Goal: Task Accomplishment & Management: Manage account settings

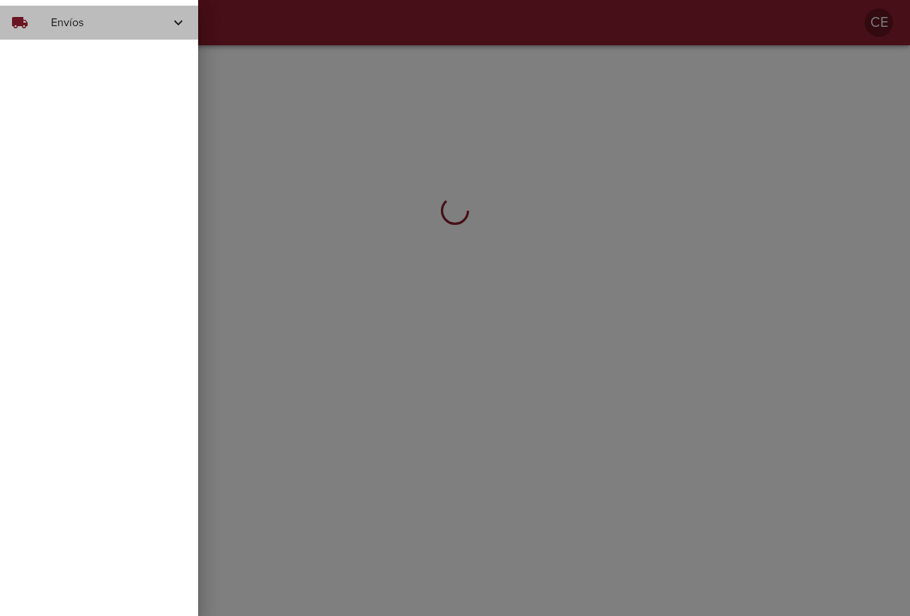
click at [56, 29] on span "Envíos" at bounding box center [110, 22] width 119 height 17
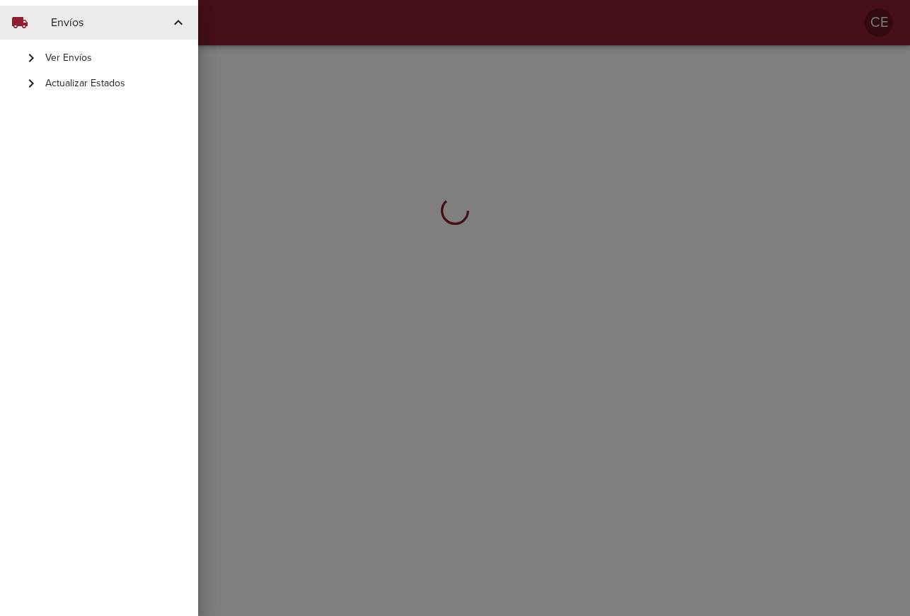
click at [71, 83] on span "Actualizar Estados" at bounding box center [115, 83] width 141 height 14
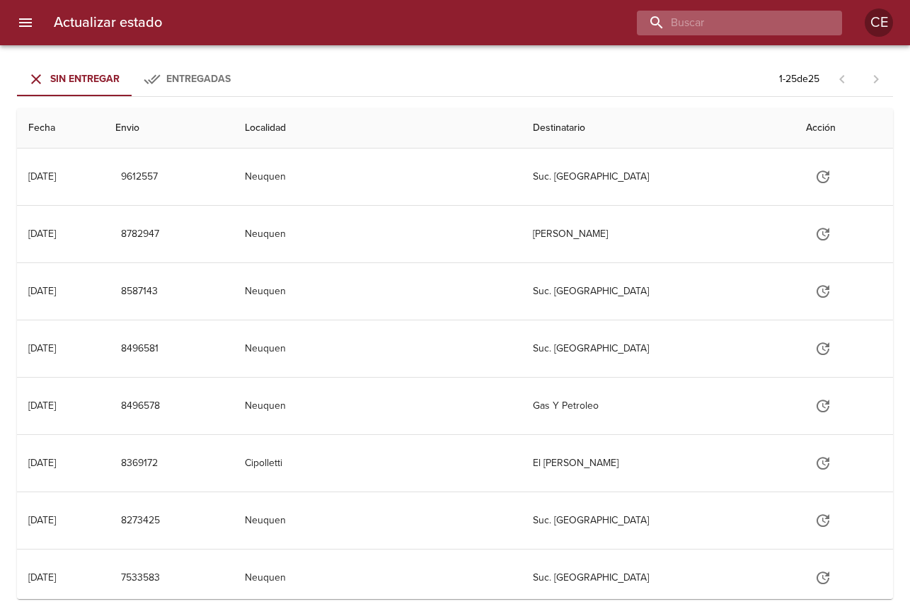
click at [743, 25] on input "buscar" at bounding box center [727, 23] width 181 height 25
type input "2015159"
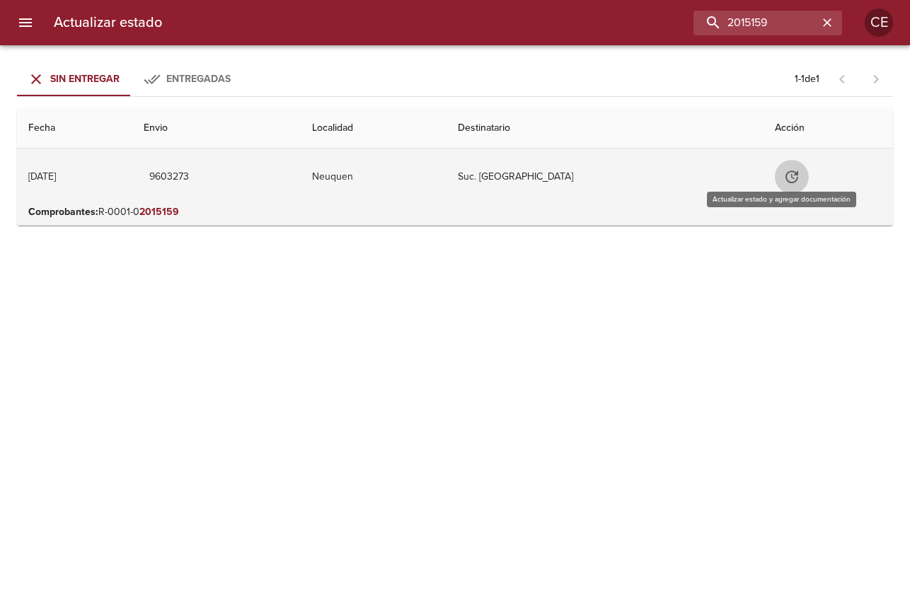
click at [783, 177] on icon "Tabla de envíos del cliente" at bounding box center [791, 176] width 17 height 17
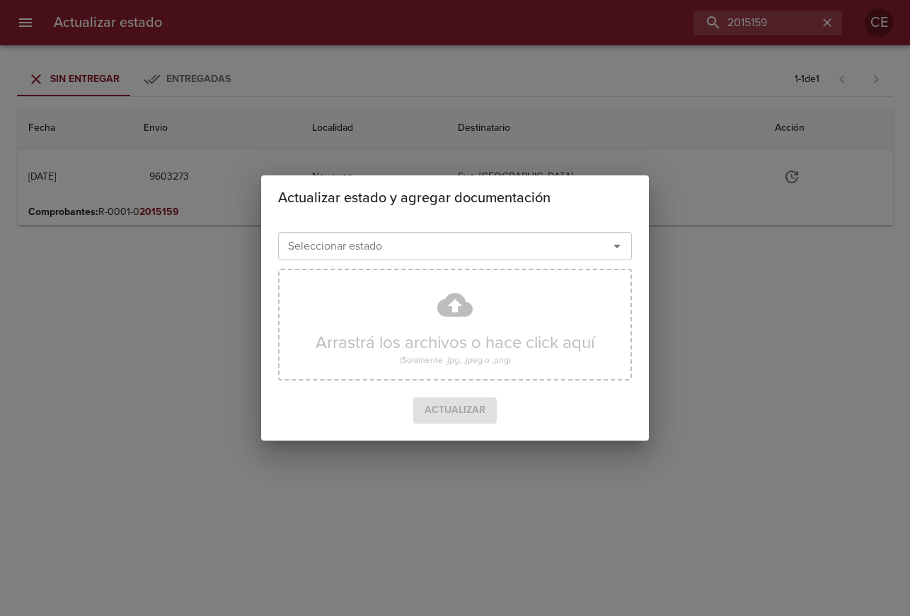
click at [434, 236] on div "Seleccionar estado" at bounding box center [455, 246] width 354 height 28
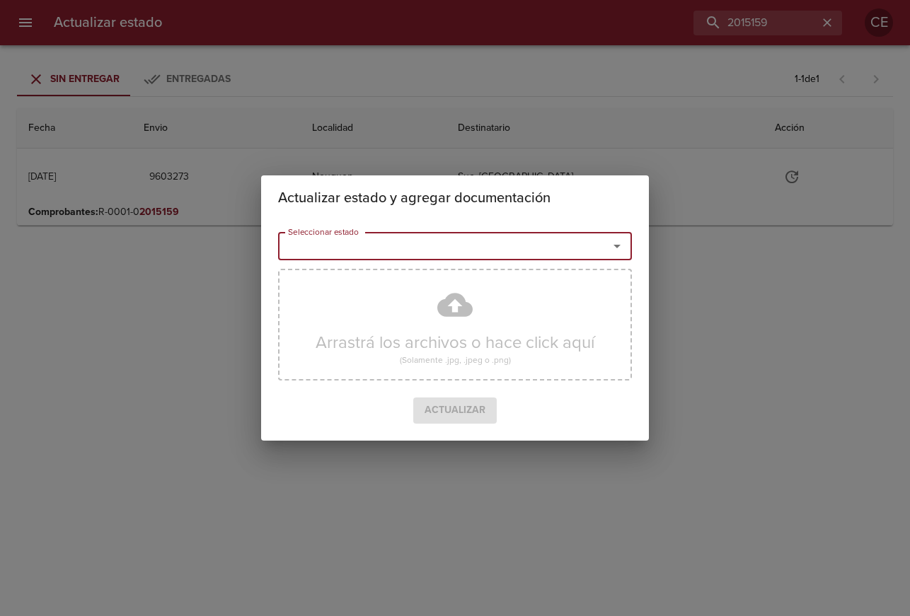
click at [417, 245] on input "Seleccionar estado" at bounding box center [433, 246] width 303 height 20
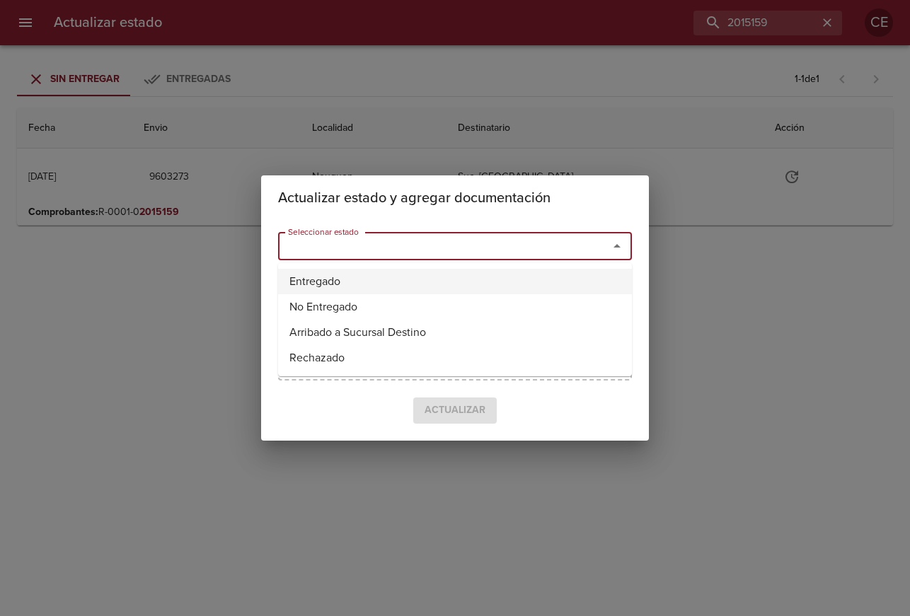
click at [427, 283] on li "Entregado" at bounding box center [455, 281] width 354 height 25
type input "Entregado"
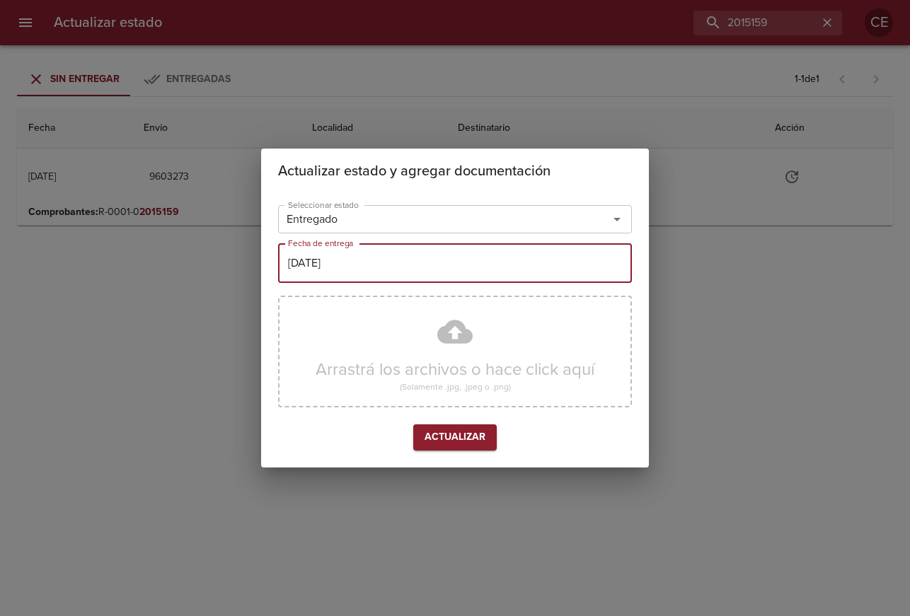
click at [424, 257] on input "24/09/2025" at bounding box center [455, 263] width 354 height 40
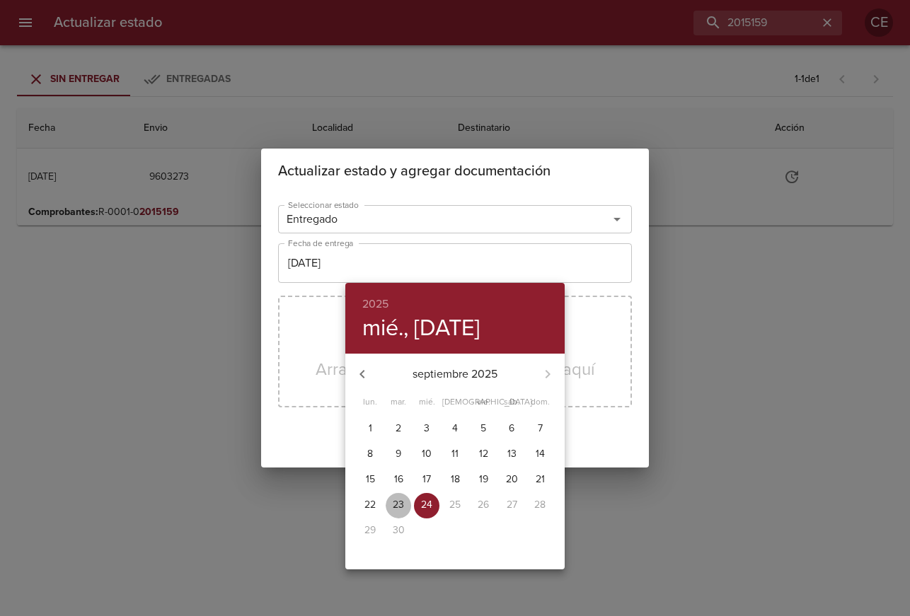
click at [400, 502] on p "23" at bounding box center [398, 505] width 11 height 14
type input "[DATE]"
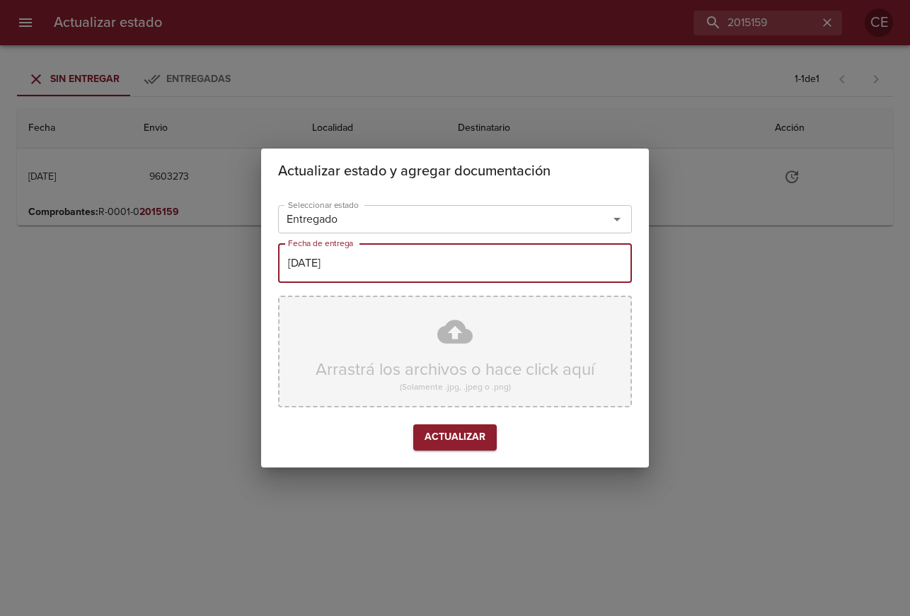
click at [406, 373] on div "Arrastrá los archivos o hace click aquí (Solamente .jpg, .jpeg o .png)" at bounding box center [455, 352] width 354 height 112
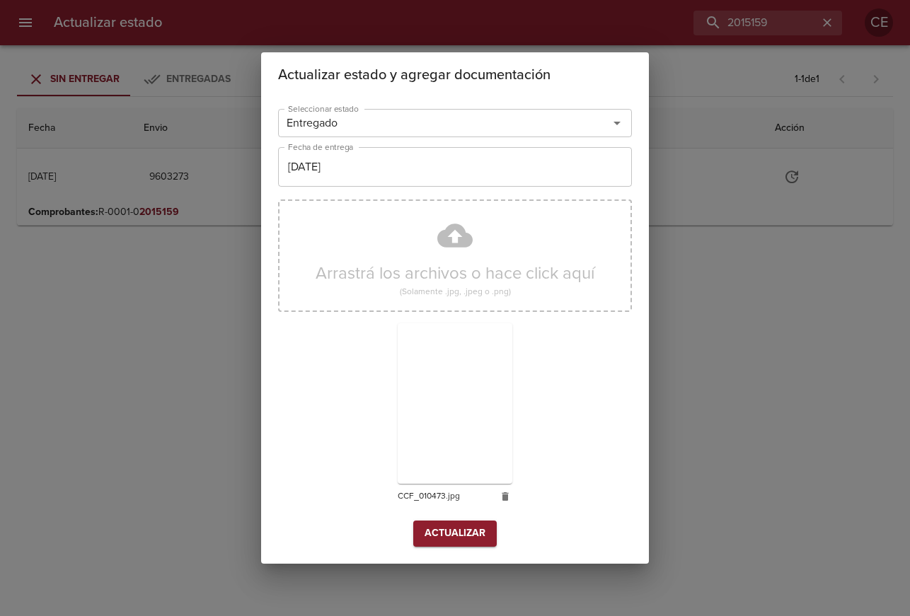
click at [456, 537] on span "Actualizar" at bounding box center [454, 534] width 61 height 18
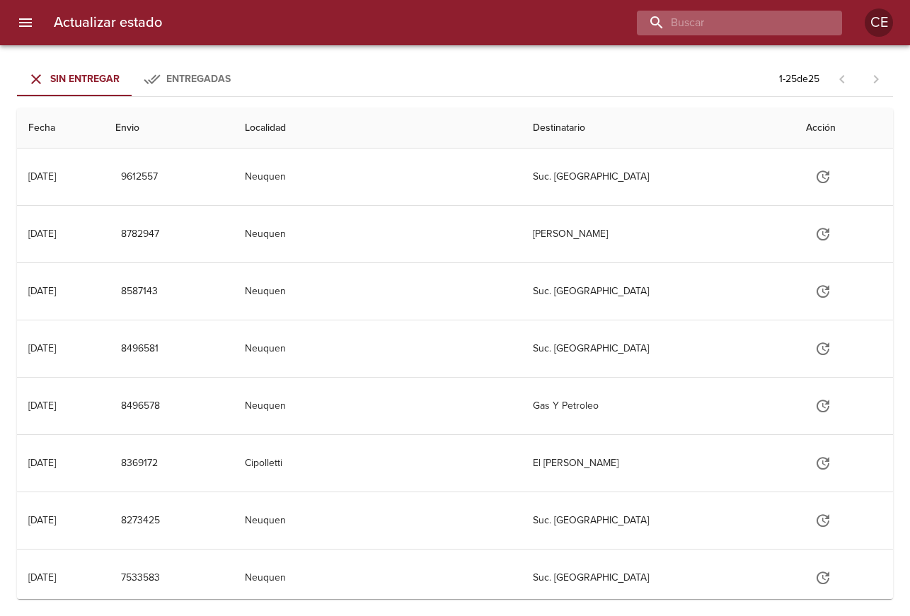
click at [736, 18] on input "buscar" at bounding box center [727, 23] width 181 height 25
type input "17096"
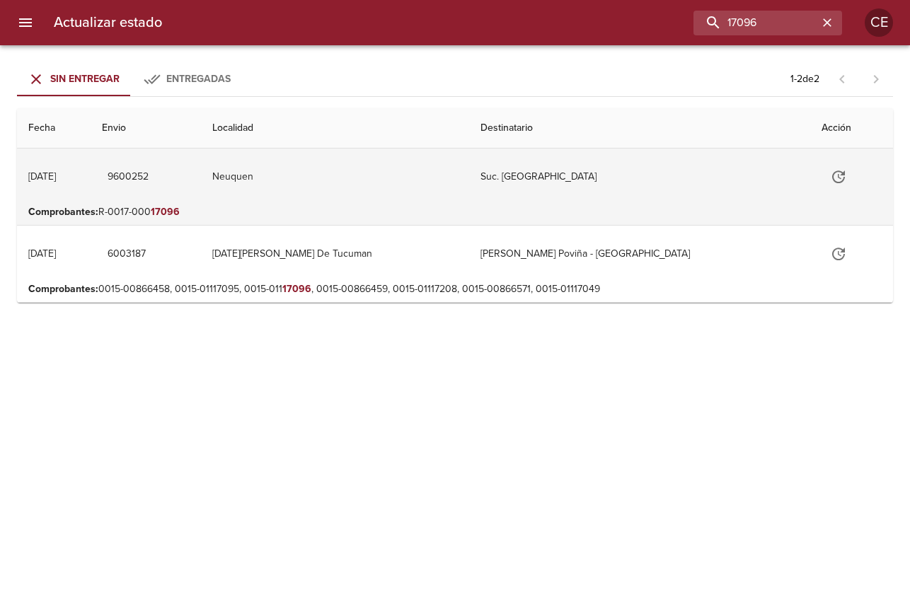
click at [826, 174] on button "Tabla de envíos del cliente" at bounding box center [838, 177] width 34 height 34
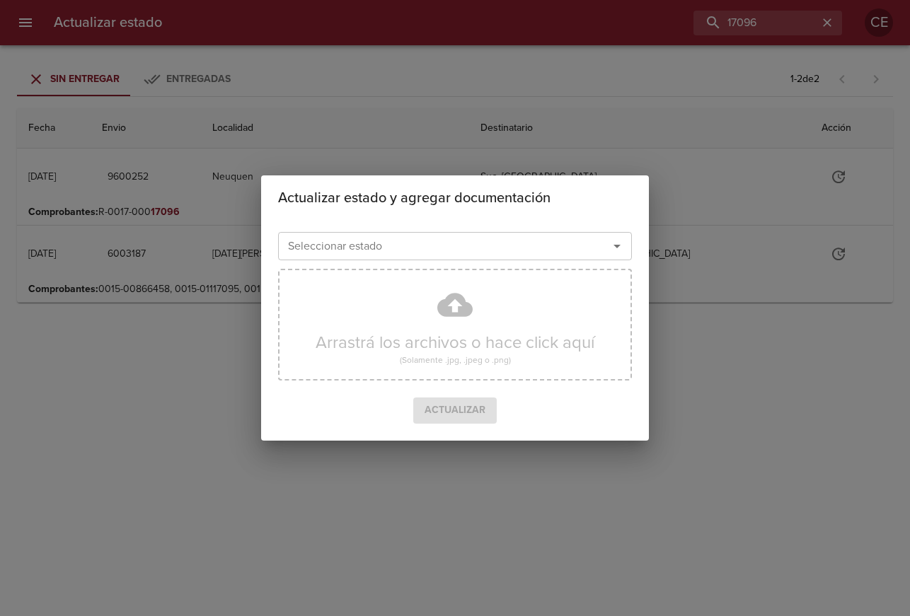
click at [339, 236] on div "Seleccionar estado" at bounding box center [455, 246] width 354 height 28
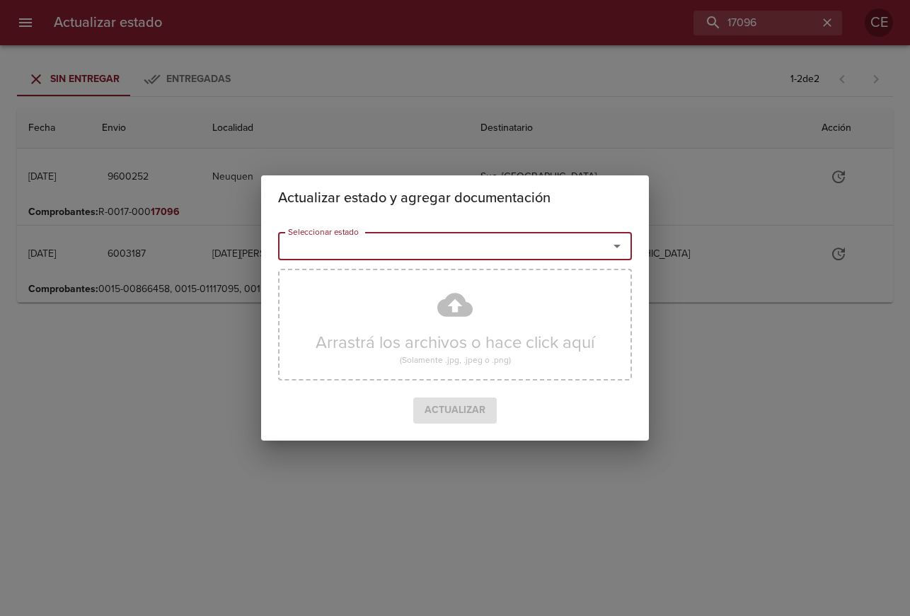
click at [341, 248] on input "Seleccionar estado" at bounding box center [433, 246] width 303 height 20
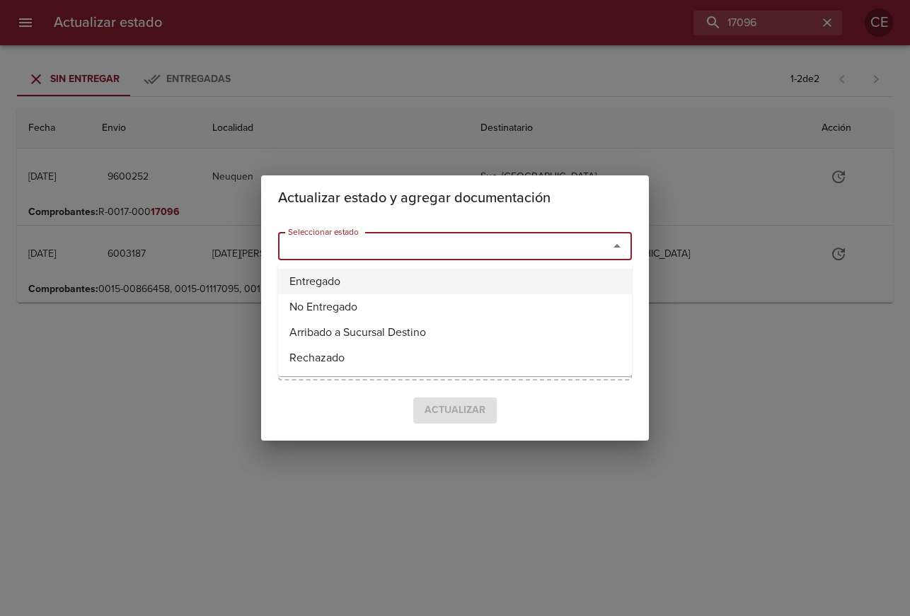
click at [354, 288] on li "Entregado" at bounding box center [455, 281] width 354 height 25
type input "Entregado"
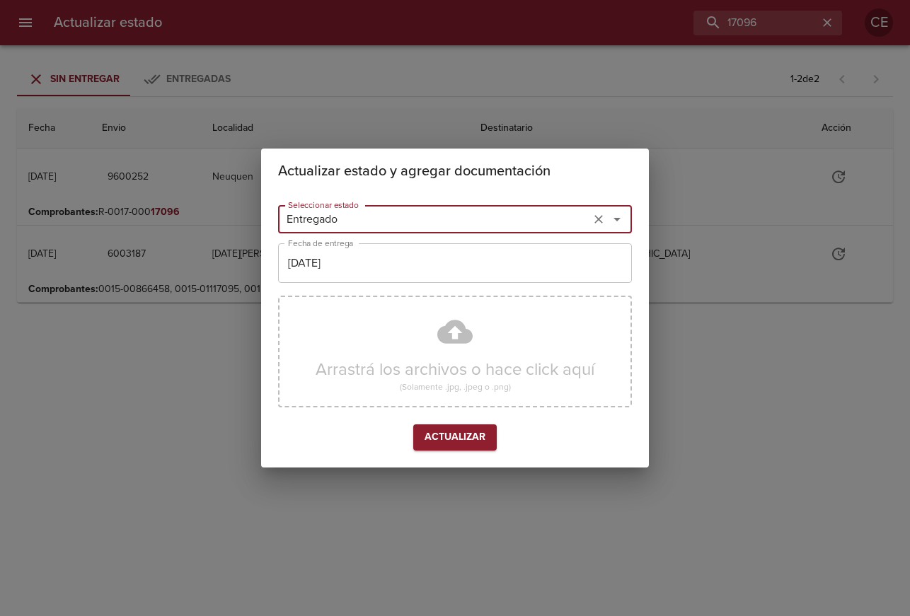
click at [371, 274] on input "24/09/2025" at bounding box center [455, 263] width 354 height 40
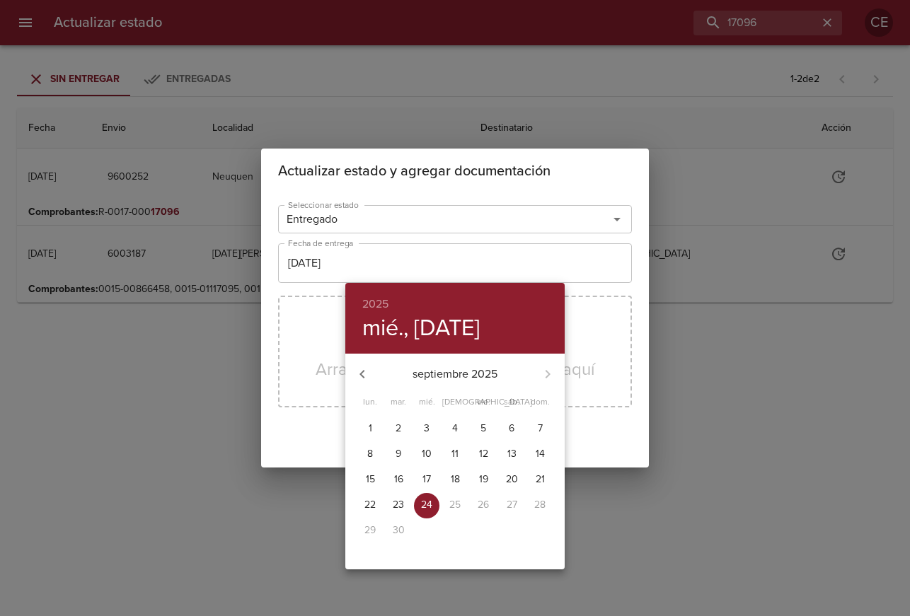
click at [366, 505] on p "22" at bounding box center [369, 505] width 11 height 14
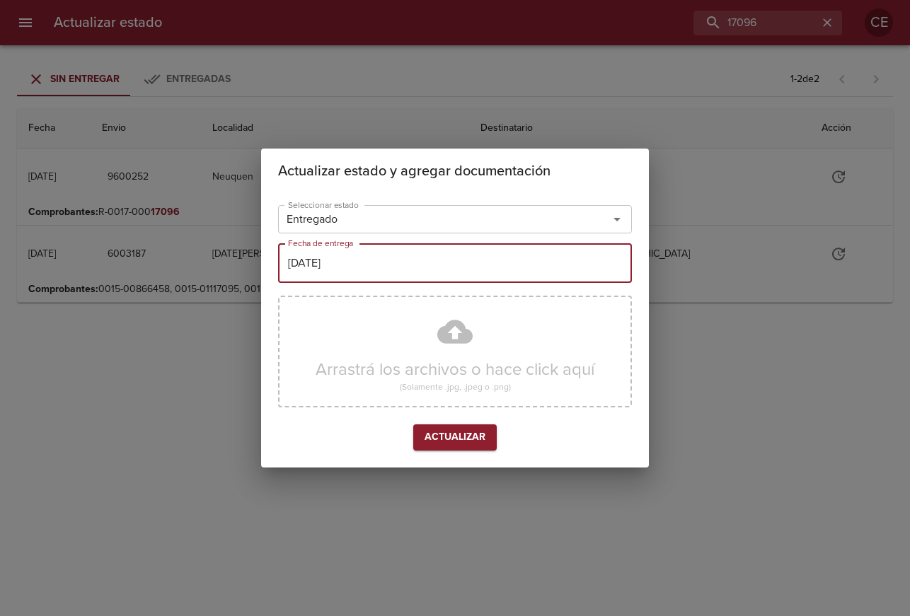
type input "22/09/2025"
click at [434, 396] on div "Arrastrá los archivos o hace click aquí (Solamente .jpg, .jpeg o .png)" at bounding box center [455, 352] width 354 height 112
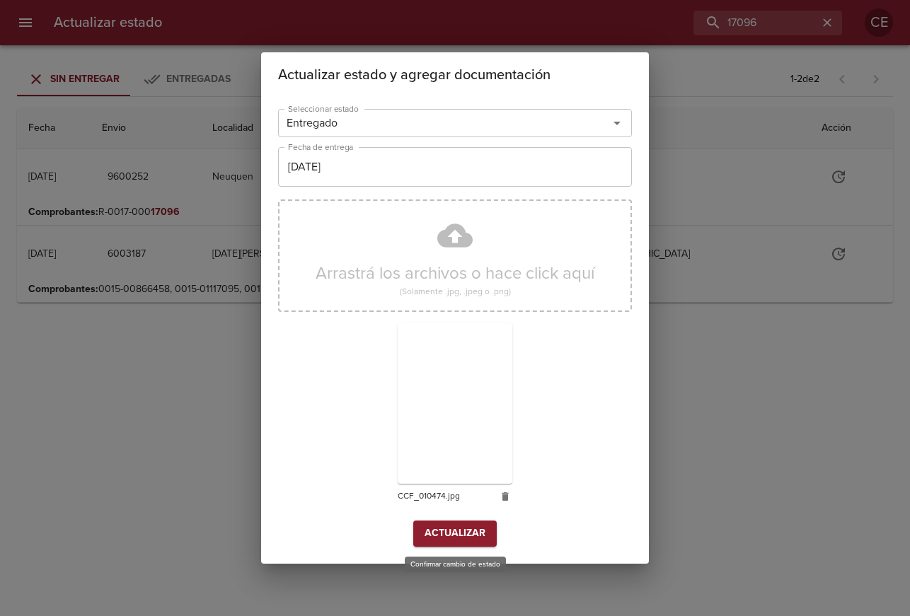
click at [451, 531] on span "Actualizar" at bounding box center [454, 534] width 61 height 18
